Goal: Information Seeking & Learning: Learn about a topic

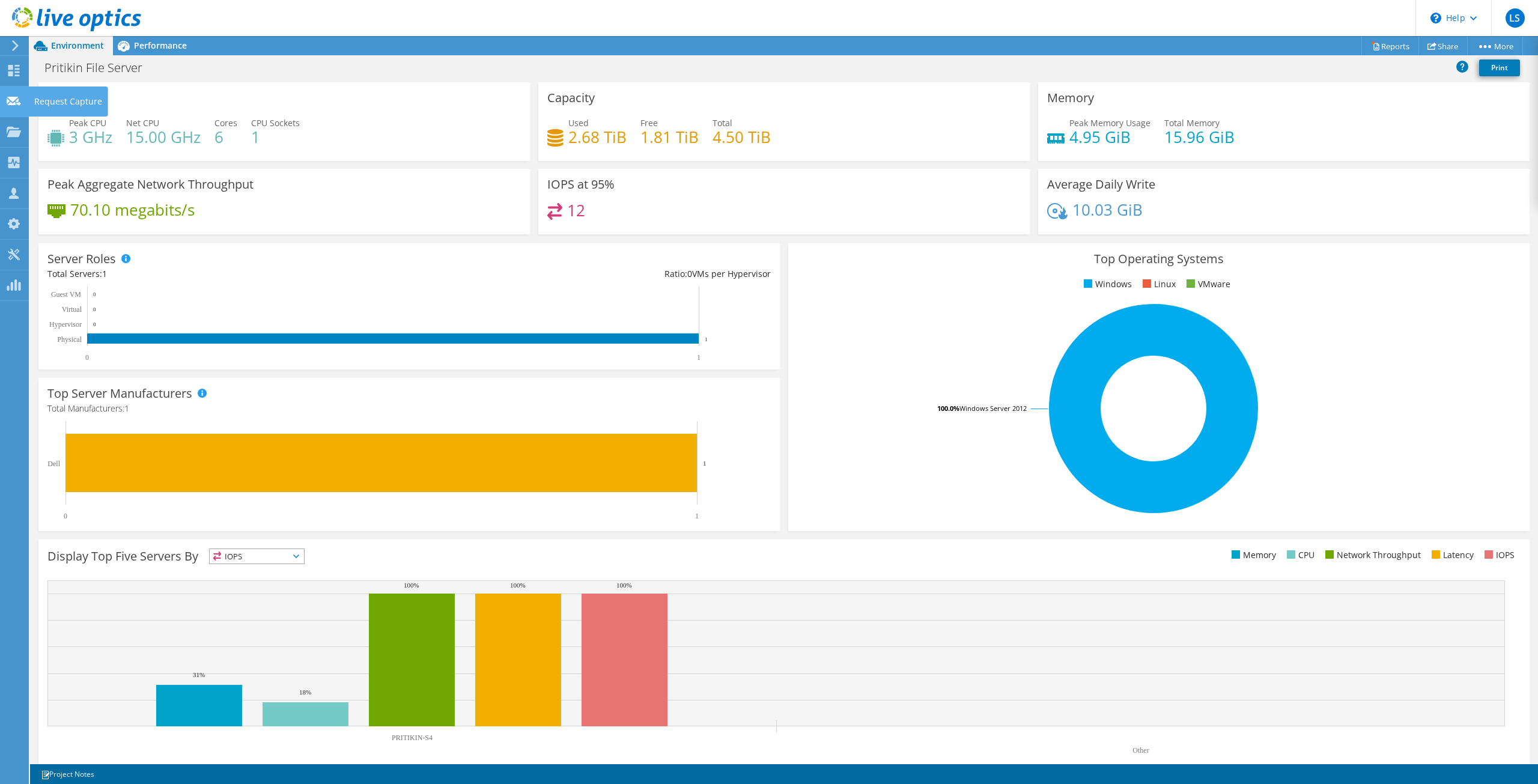
click at [9, 104] on use at bounding box center [14, 101] width 14 height 9
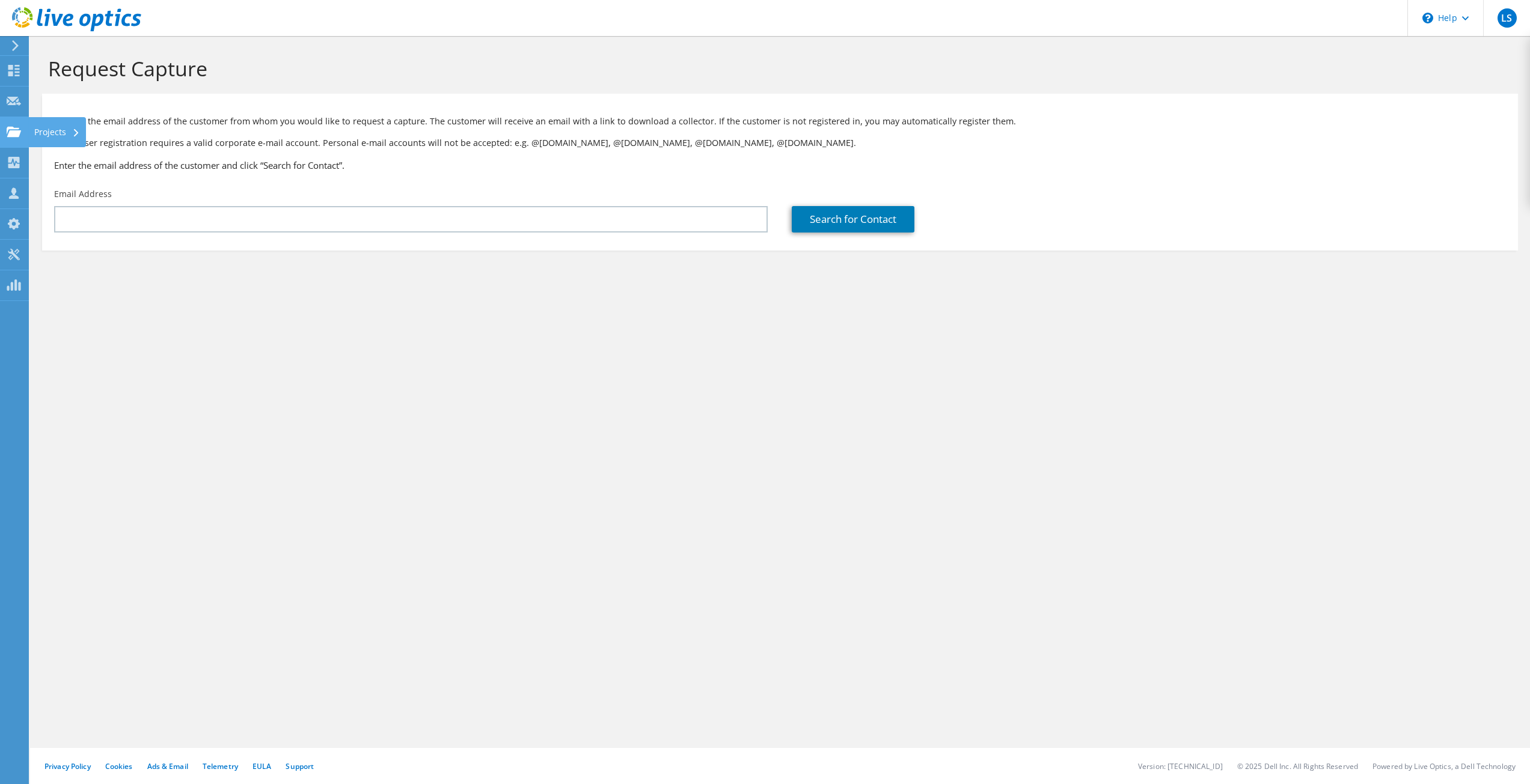
click at [10, 135] on use at bounding box center [14, 131] width 14 height 10
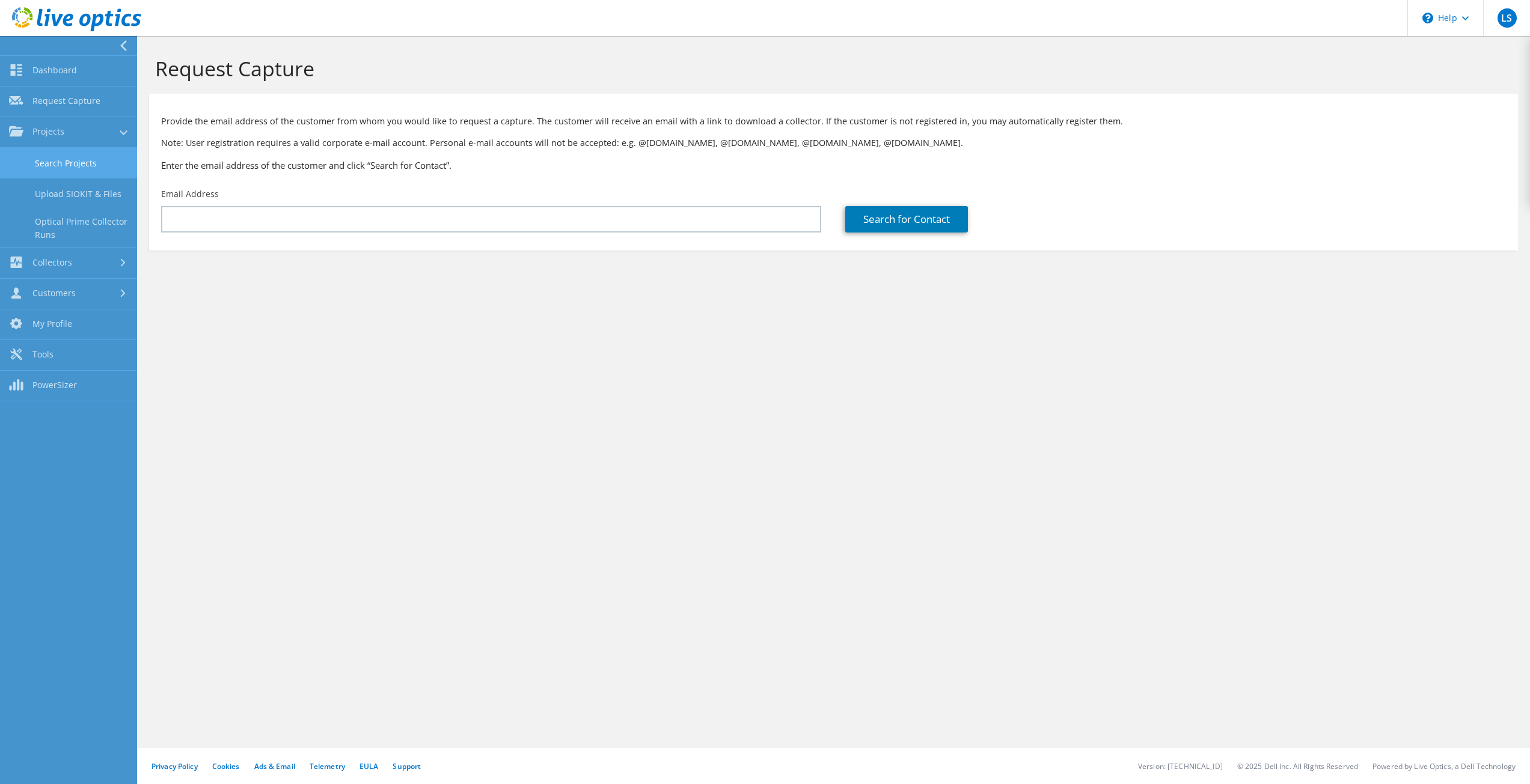
click at [56, 168] on link "Search Projects" at bounding box center [69, 163] width 137 height 31
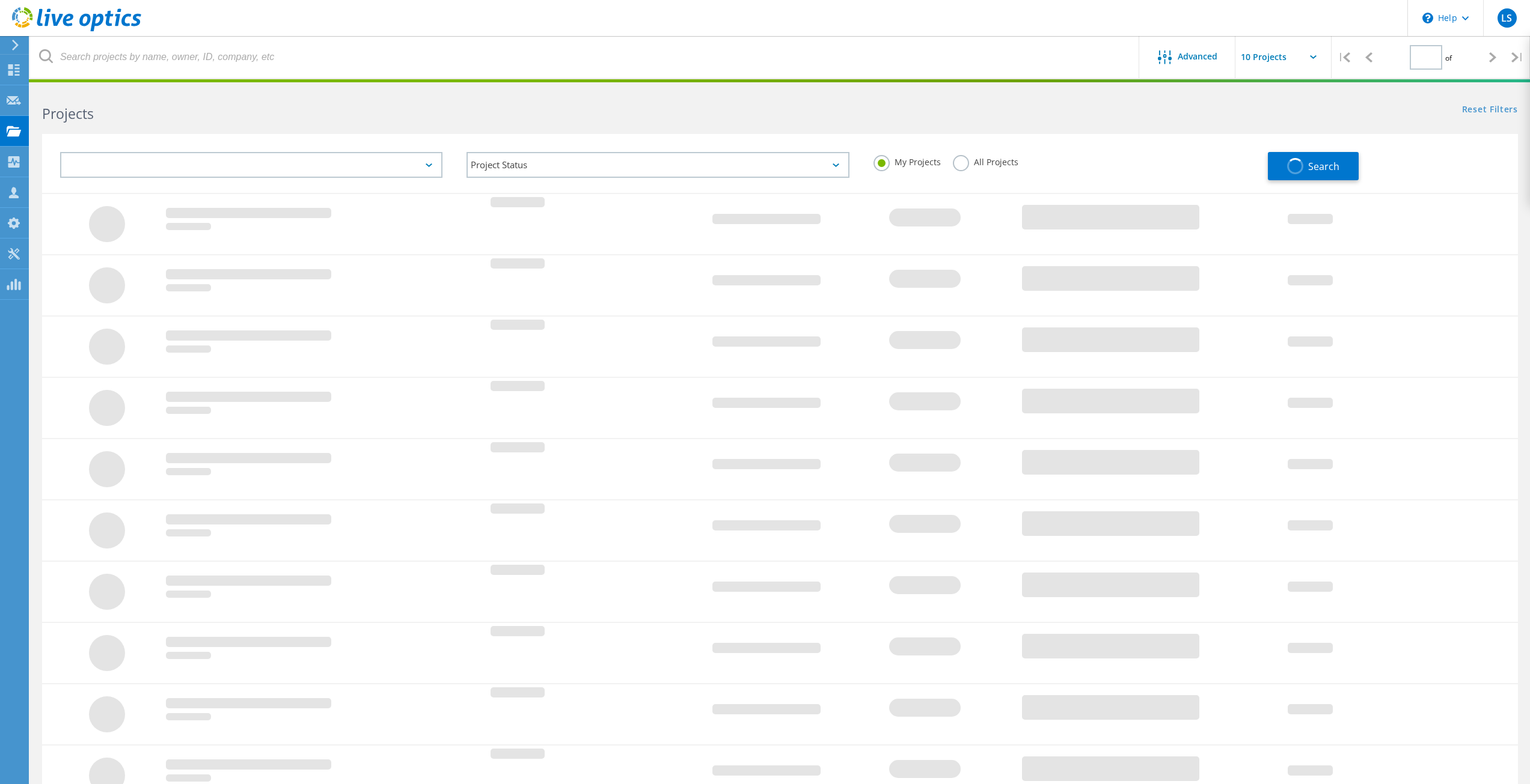
type input "1"
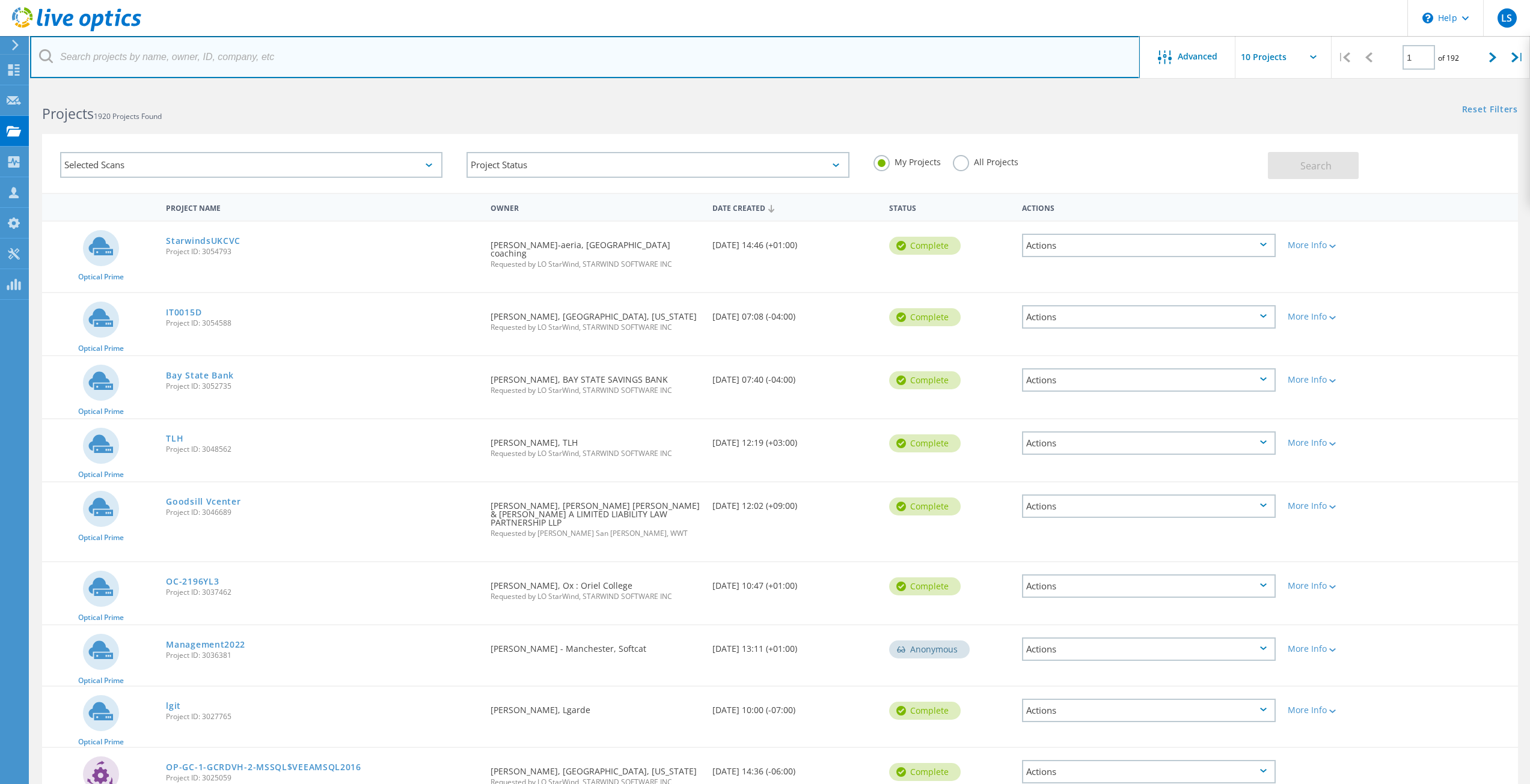
click at [137, 62] on input "text" at bounding box center [585, 57] width 1110 height 42
type input "Levi"
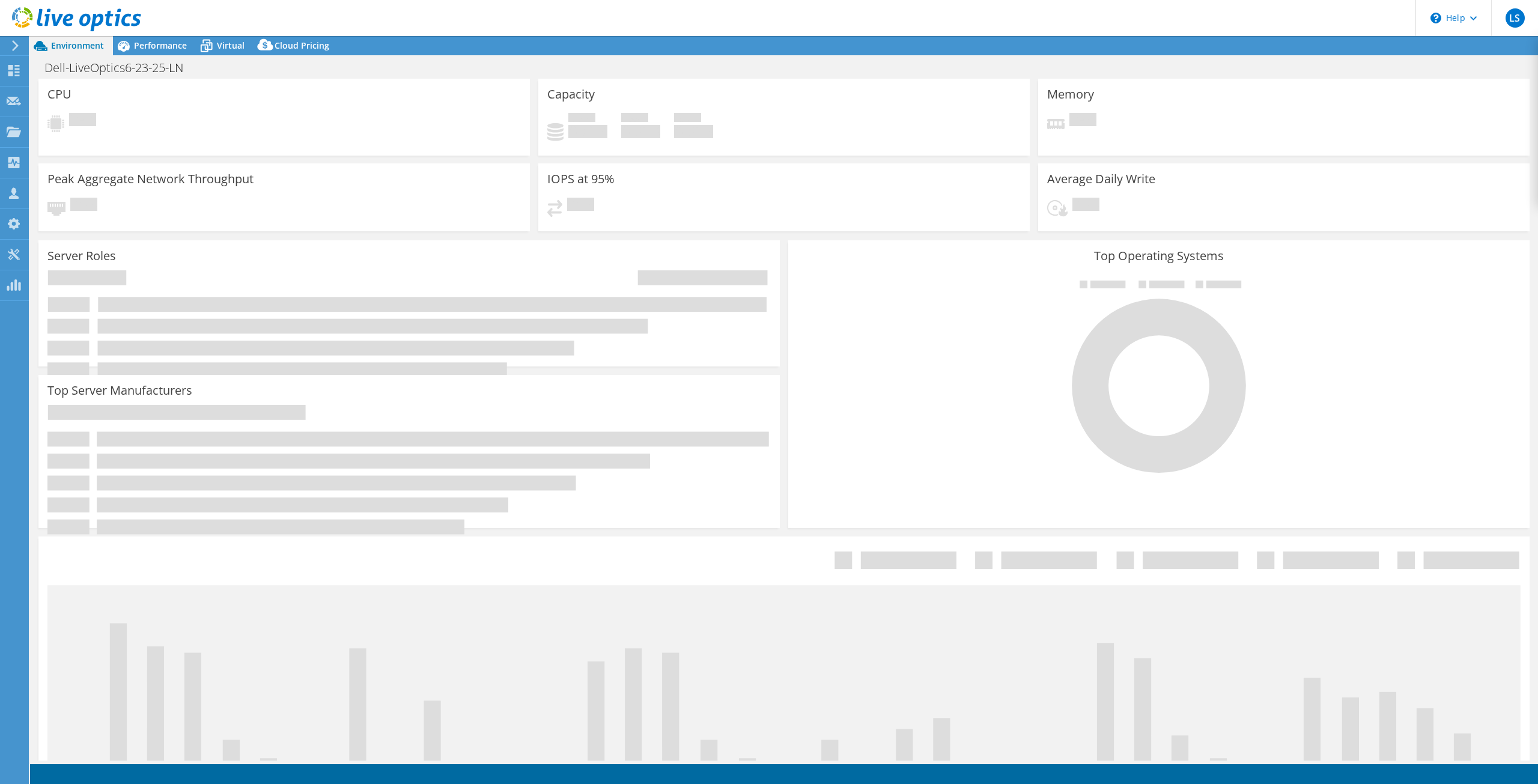
select select "USWest"
select select "USD"
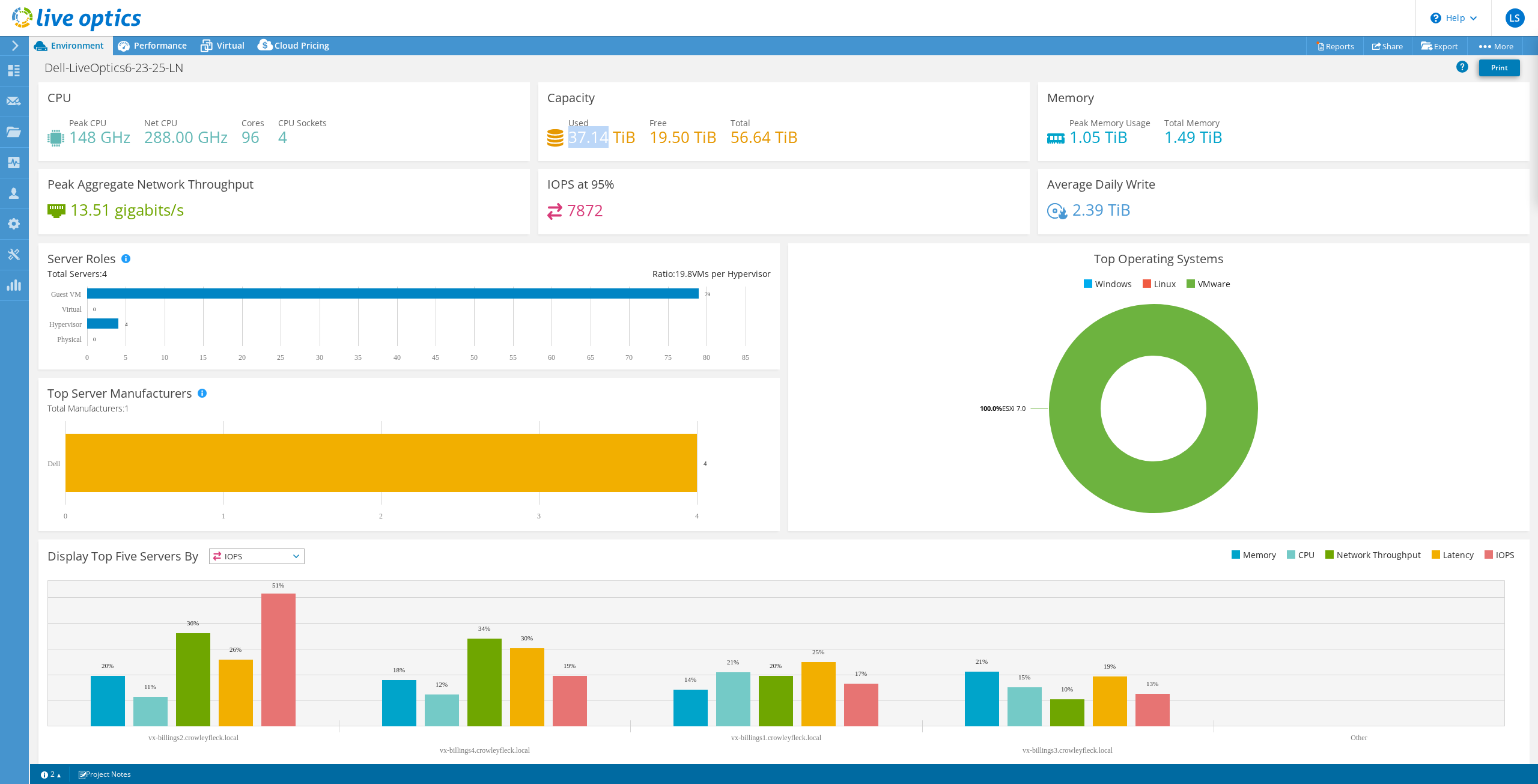
drag, startPoint x: 568, startPoint y: 141, endPoint x: 607, endPoint y: 144, distance: 39.1
click at [607, 144] on h4 "37.14 TiB" at bounding box center [602, 136] width 67 height 13
click at [717, 160] on div "Capacity Used 37.14 TiB Free 19.50 TiB Total 56.64 TiB" at bounding box center [784, 122] width 492 height 79
click at [163, 43] on span "Performance" at bounding box center [160, 45] width 53 height 12
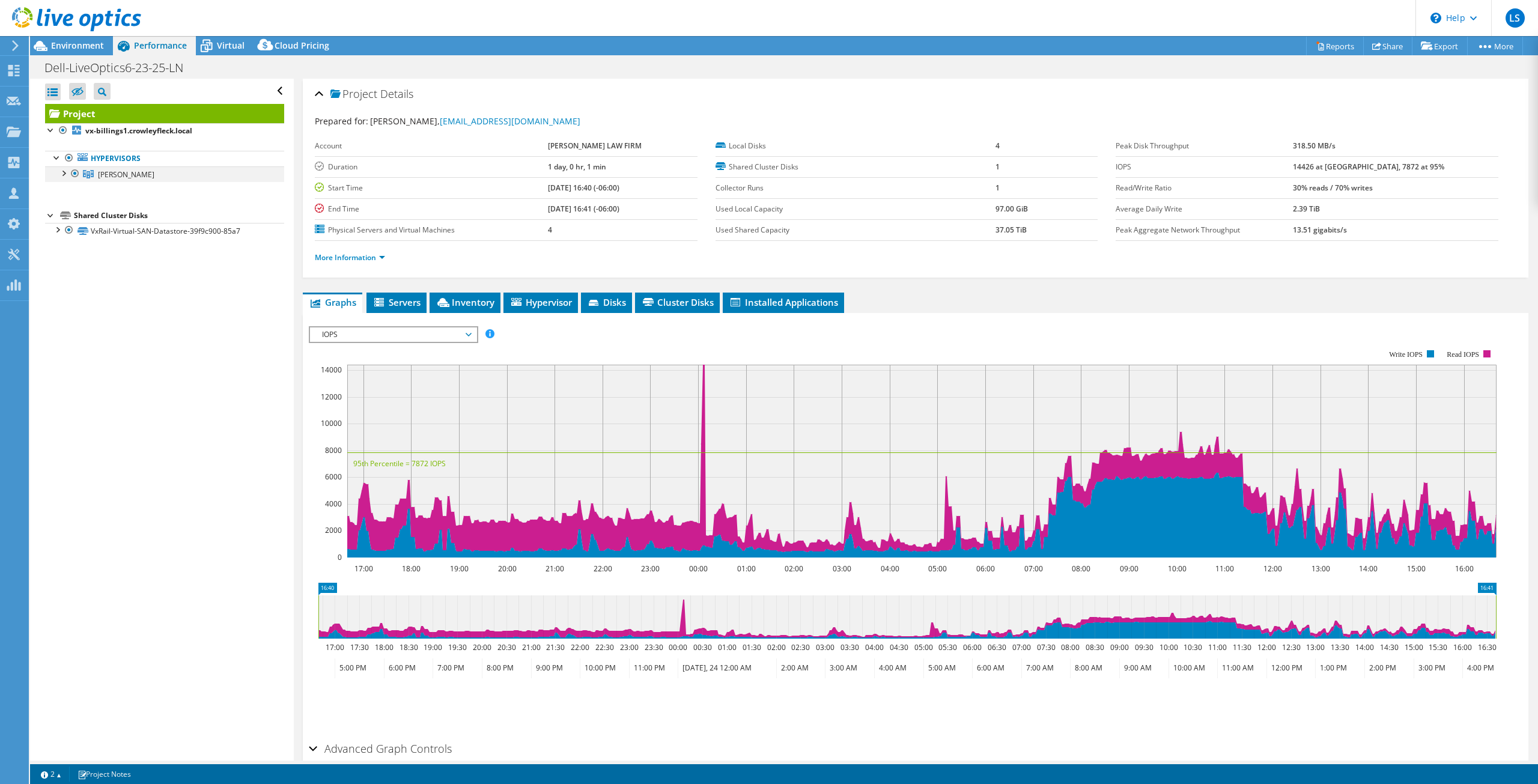
click at [67, 173] on div at bounding box center [63, 172] width 12 height 12
click at [63, 173] on div at bounding box center [63, 172] width 12 height 12
click at [59, 49] on span "Environment" at bounding box center [78, 45] width 53 height 12
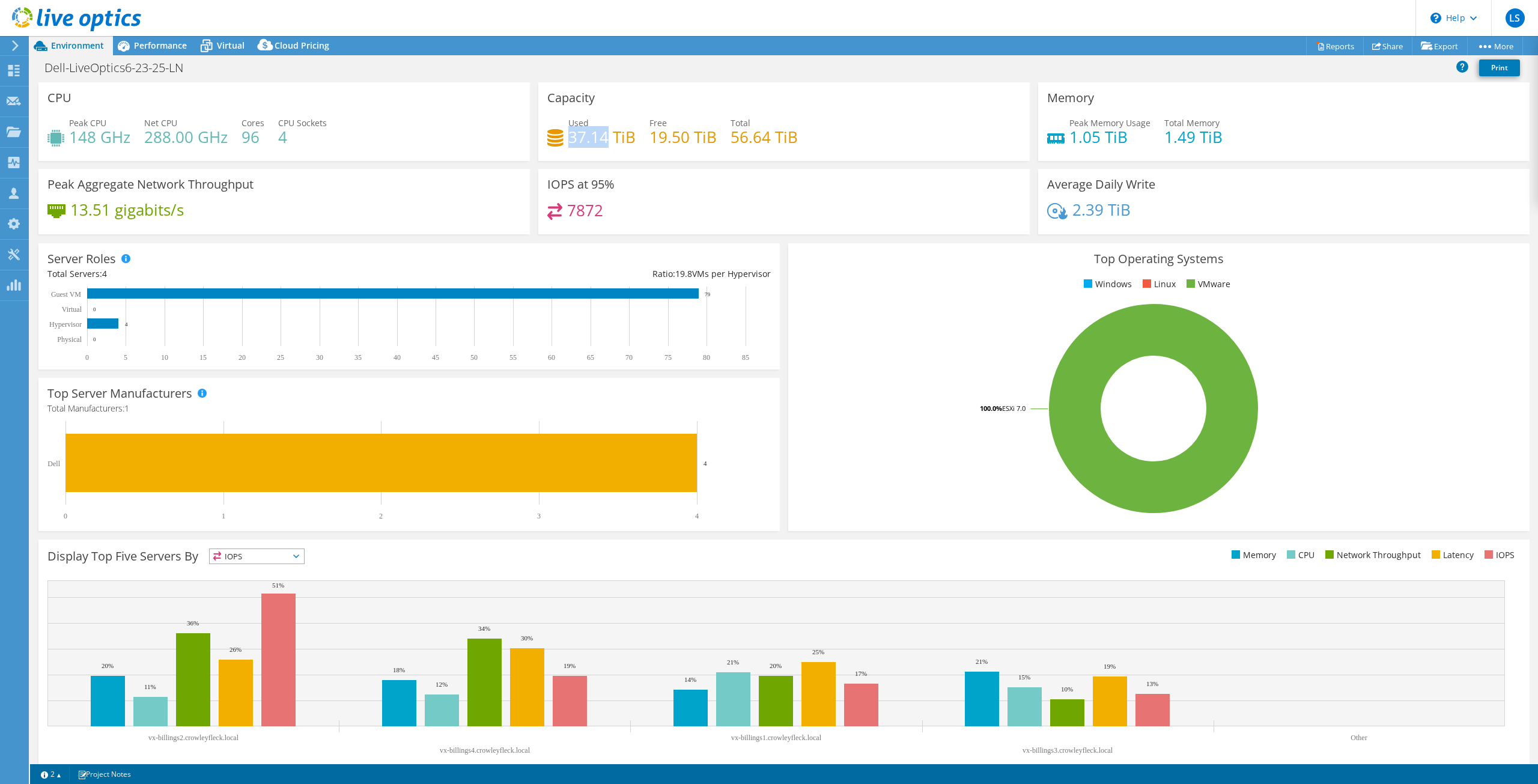
drag, startPoint x: 565, startPoint y: 139, endPoint x: 603, endPoint y: 141, distance: 38.1
click at [603, 141] on h4 "37.14 TiB" at bounding box center [602, 136] width 67 height 13
click at [726, 174] on div "IOPS at 95% 7872" at bounding box center [784, 202] width 492 height 65
click at [134, 47] on span "Performance" at bounding box center [160, 45] width 53 height 12
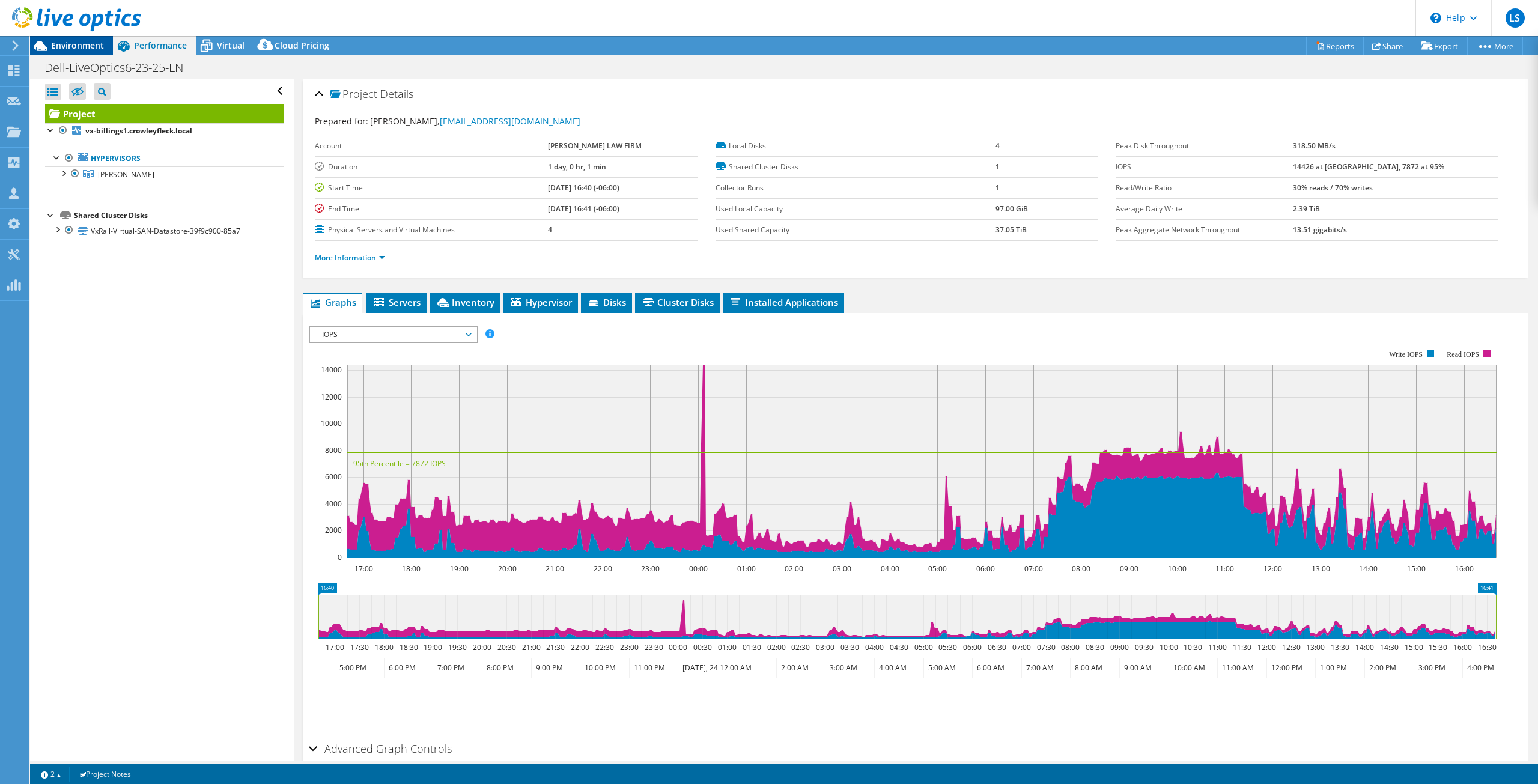
click at [95, 43] on span "Environment" at bounding box center [78, 45] width 53 height 12
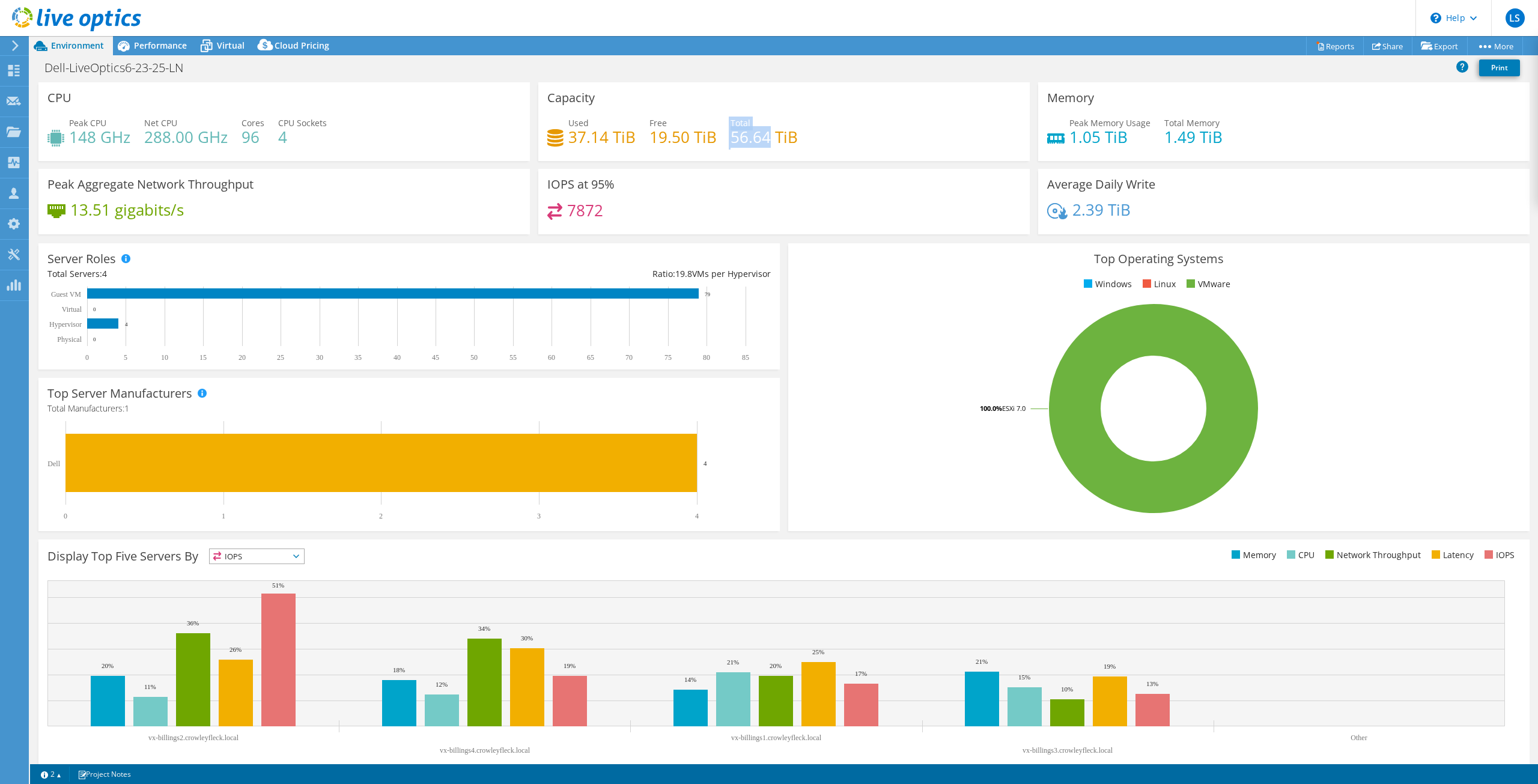
drag, startPoint x: 725, startPoint y: 134, endPoint x: 767, endPoint y: 138, distance: 42.2
click at [767, 138] on div "Used 37.14 TiB Free 19.50 TiB Total 56.64 TiB" at bounding box center [783, 136] width 473 height 39
click at [771, 142] on h4 "56.64 TiB" at bounding box center [764, 136] width 67 height 13
click at [154, 52] on div "Performance" at bounding box center [154, 45] width 83 height 19
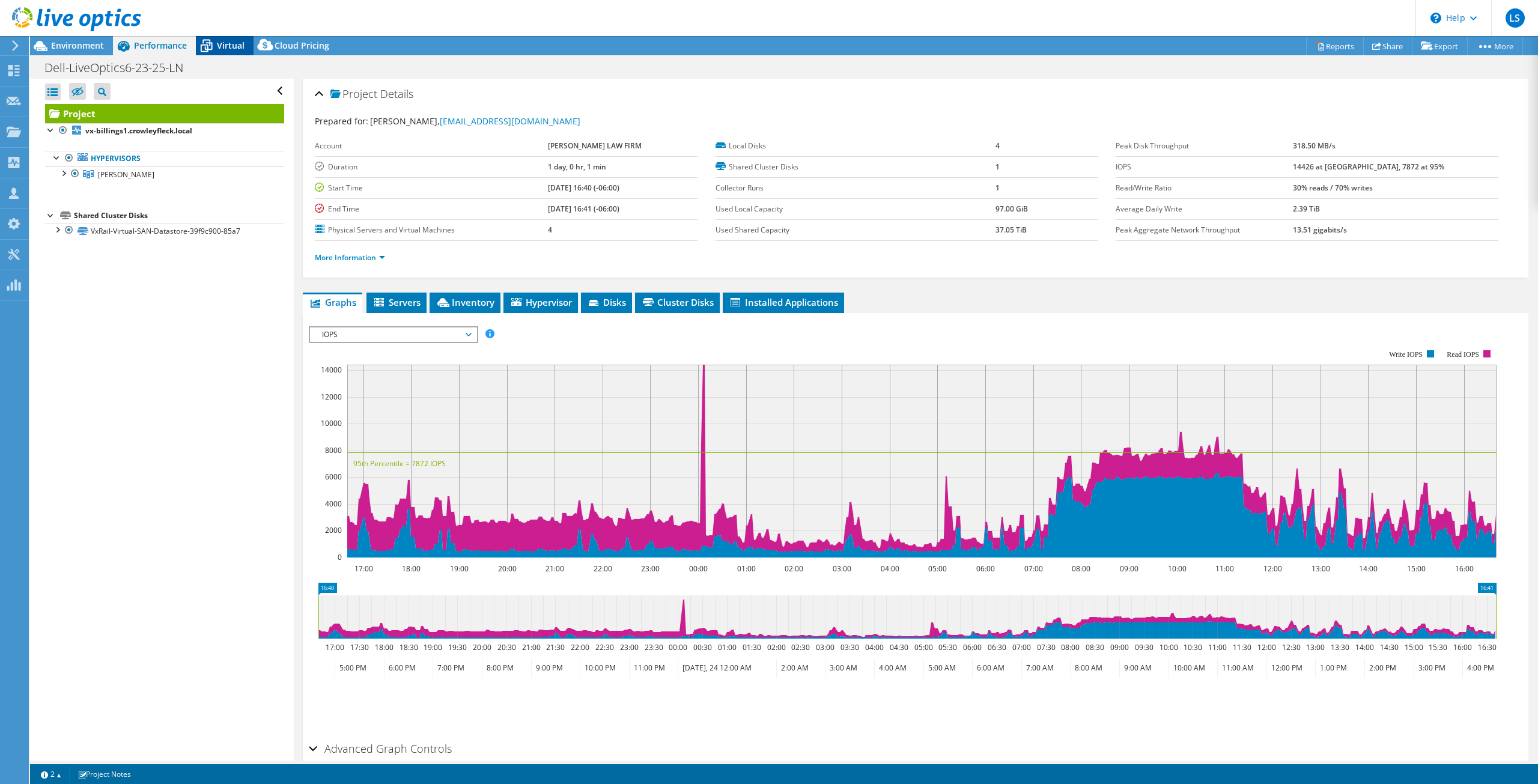
click at [220, 44] on span "Virtual" at bounding box center [231, 45] width 28 height 12
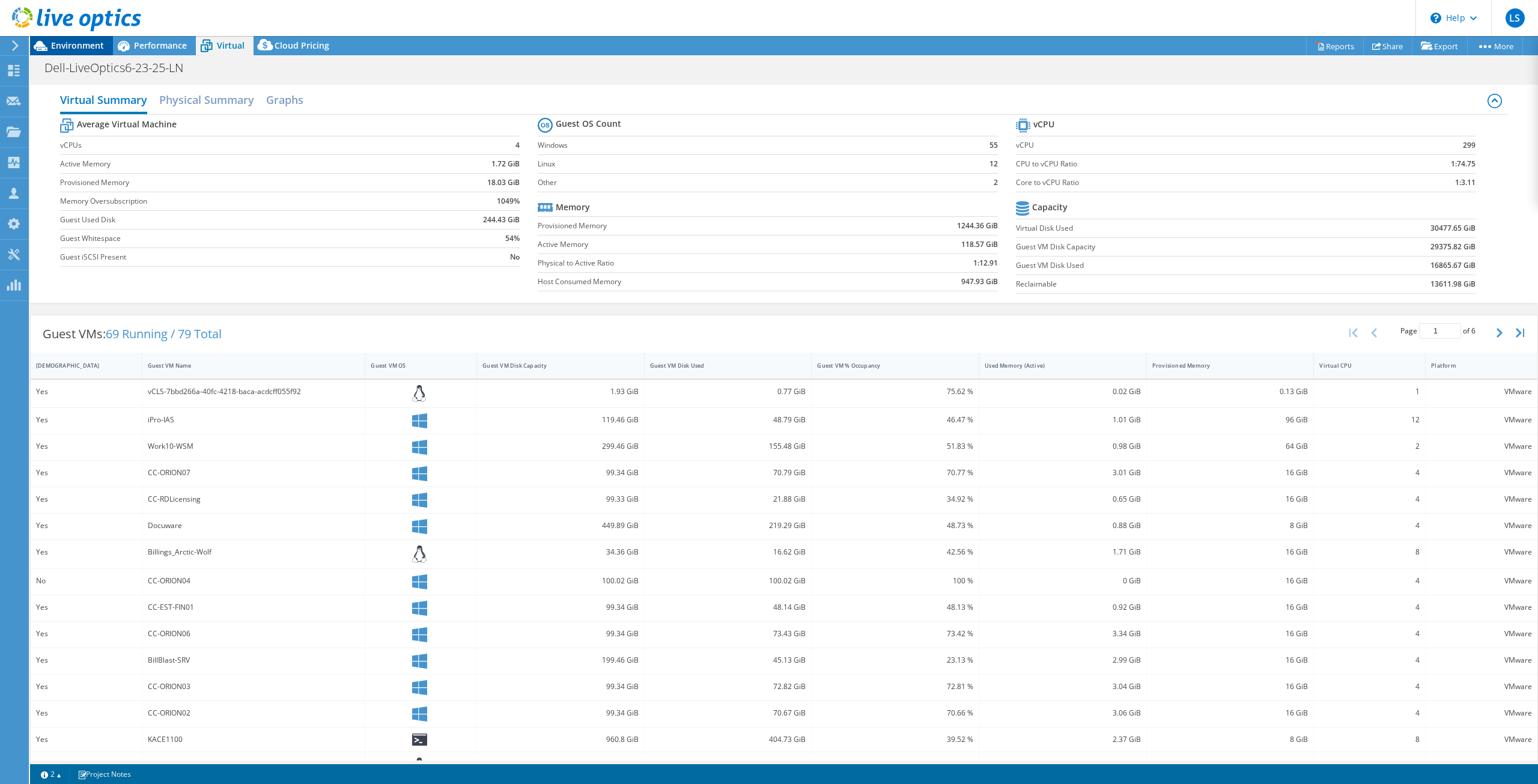
drag, startPoint x: 67, startPoint y: 47, endPoint x: 81, endPoint y: 47, distance: 14.0
click at [67, 47] on span "Environment" at bounding box center [78, 45] width 53 height 12
